Goal: Task Accomplishment & Management: Manage account settings

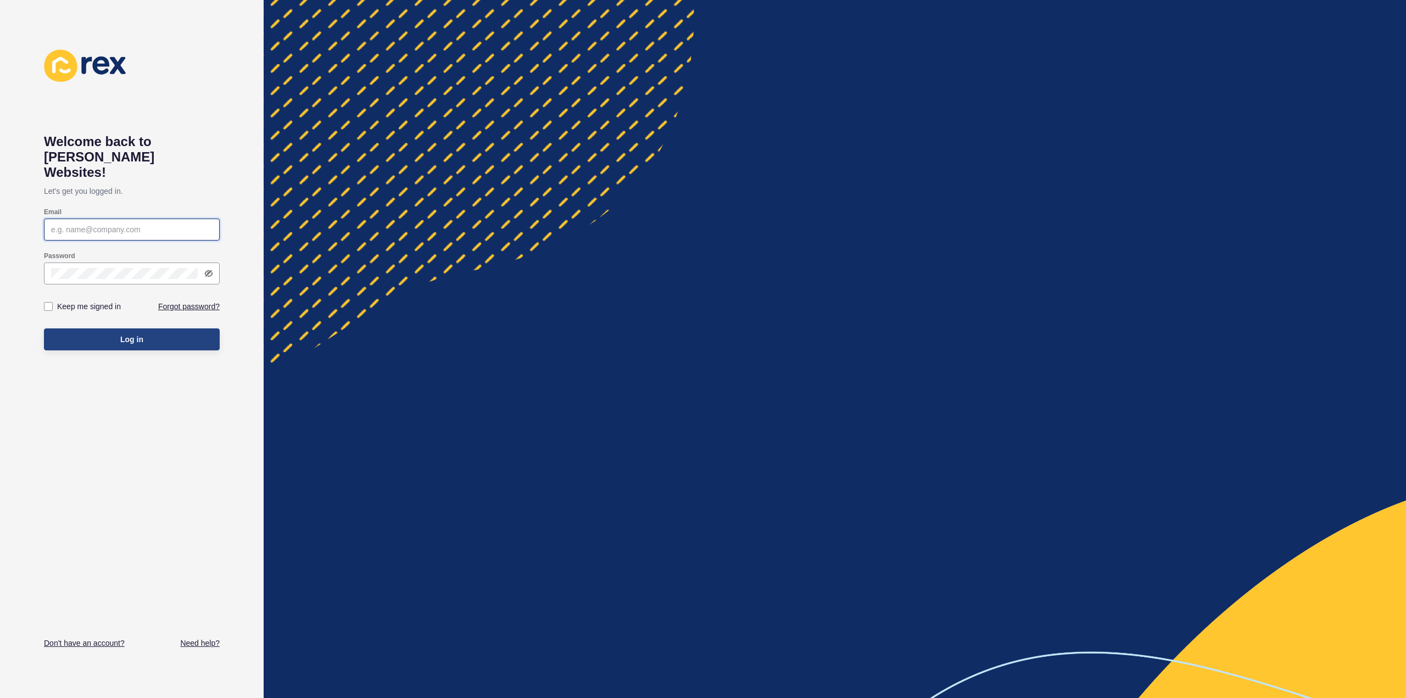
type input "[EMAIL_ADDRESS][DOMAIN_NAME]"
click at [109, 328] on button "Log in" at bounding box center [132, 339] width 176 height 22
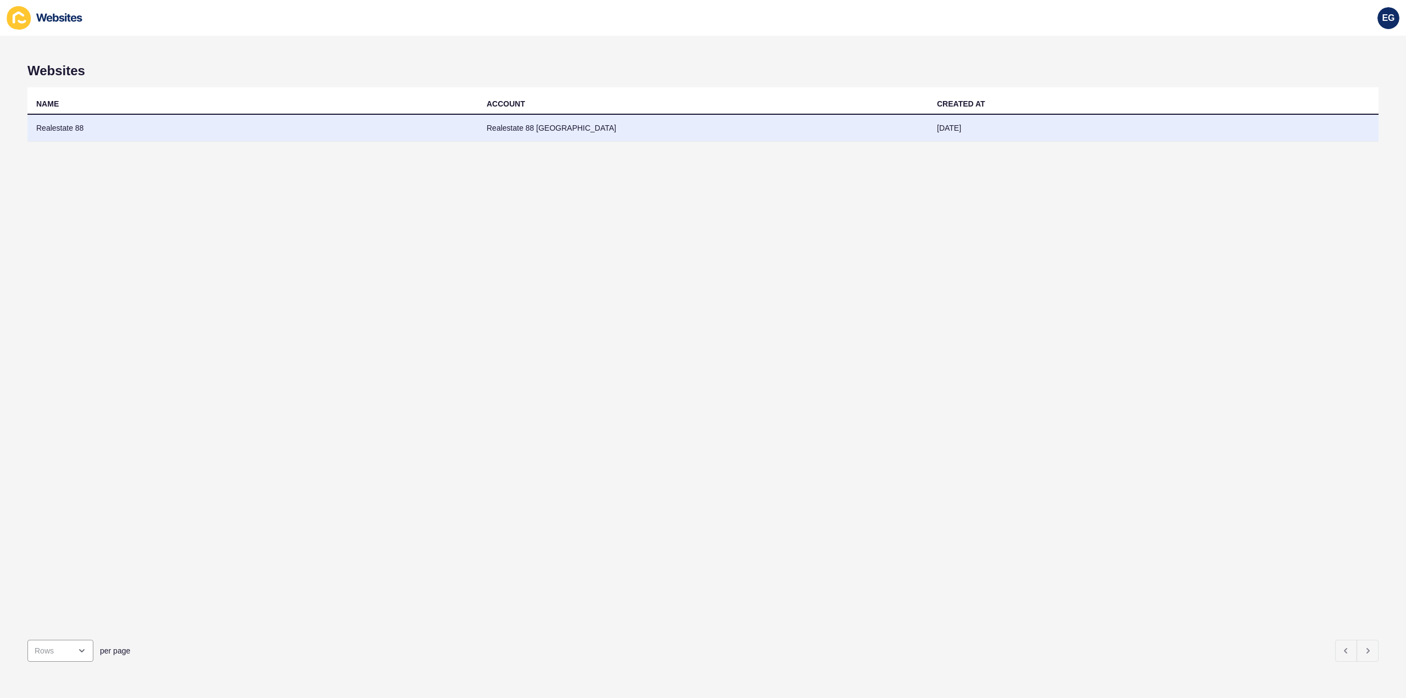
click at [267, 131] on td "Realestate 88" at bounding box center [252, 128] width 450 height 27
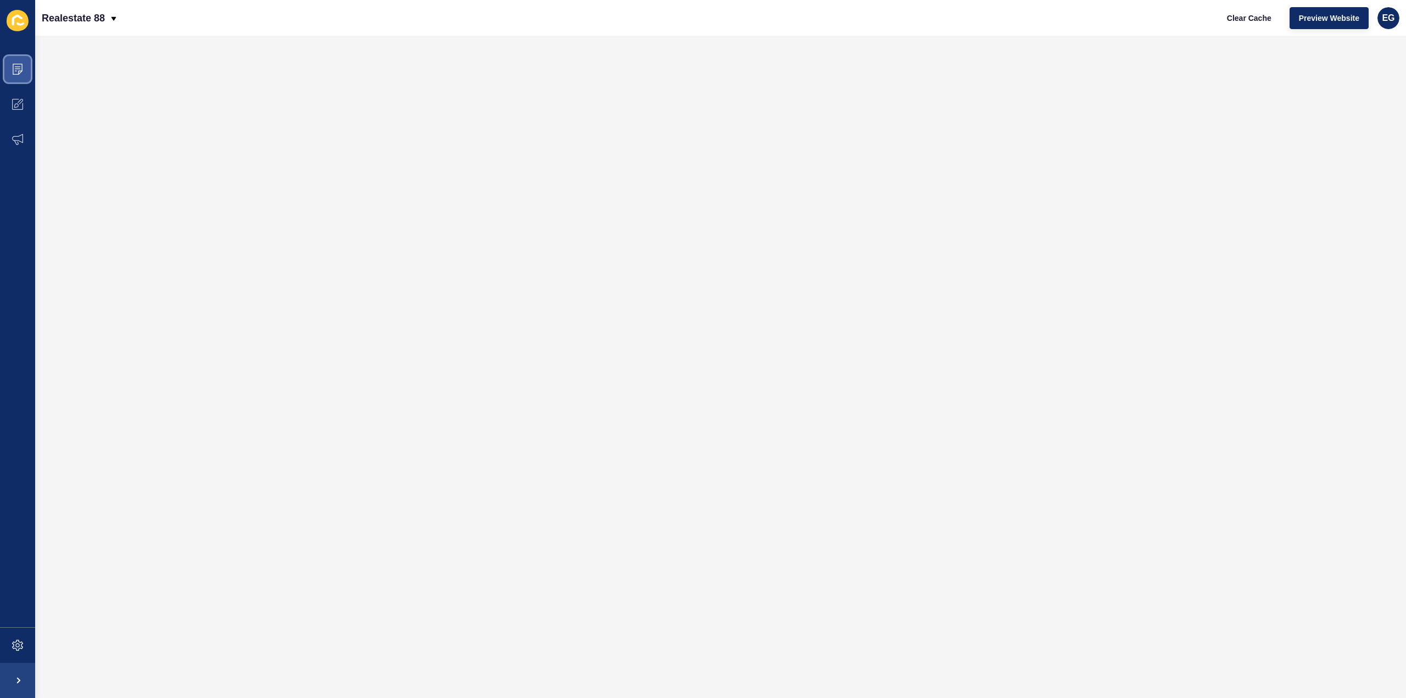
click at [18, 69] on icon at bounding box center [17, 69] width 11 height 11
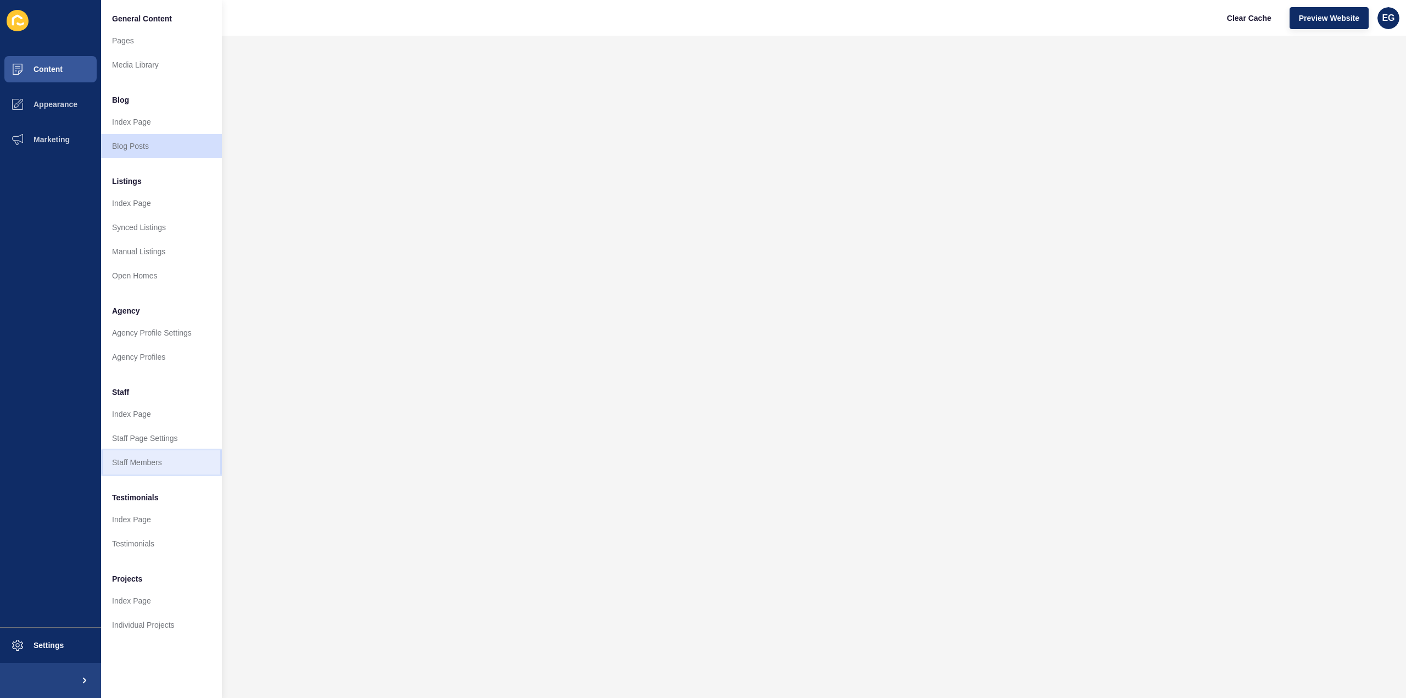
click at [141, 461] on link "Staff Members" at bounding box center [161, 462] width 121 height 24
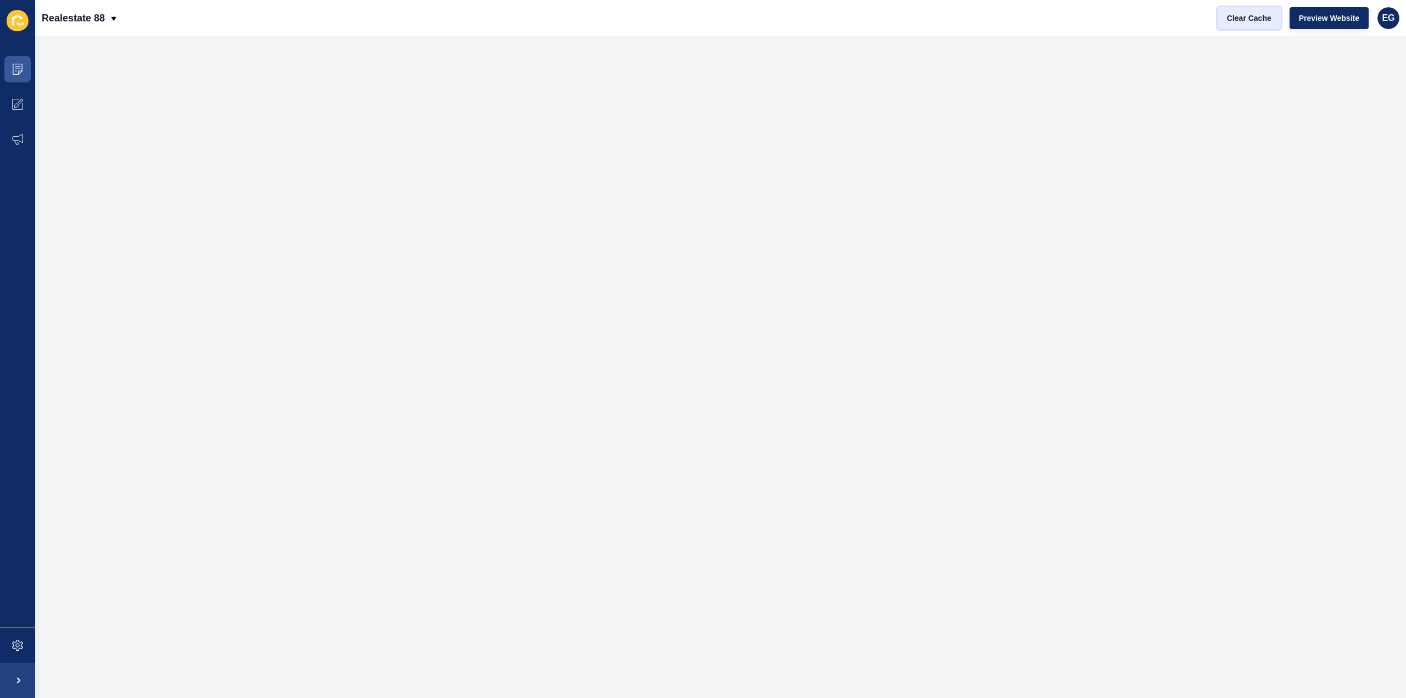
click at [1221, 14] on button "Clear Cache" at bounding box center [1249, 18] width 63 height 22
